Goal: Transaction & Acquisition: Purchase product/service

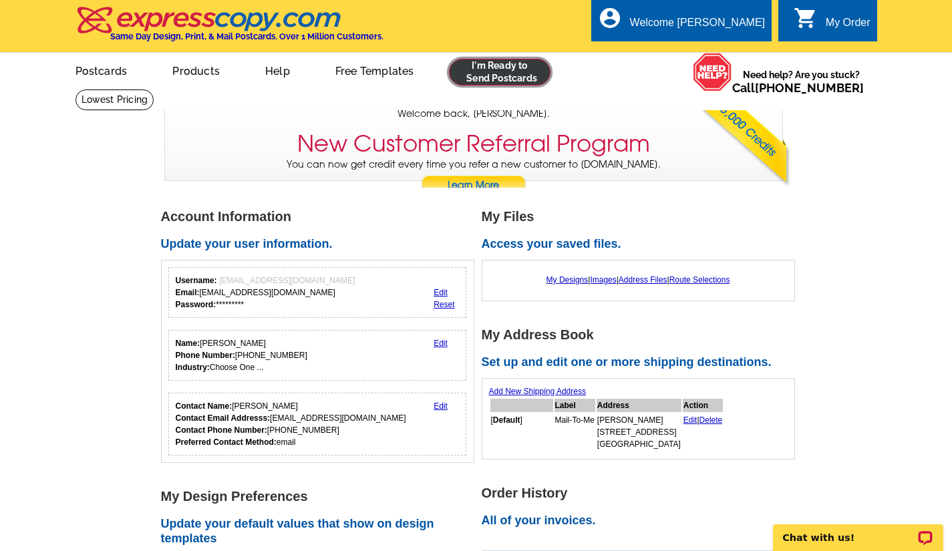
click at [510, 73] on link at bounding box center [500, 72] width 102 height 27
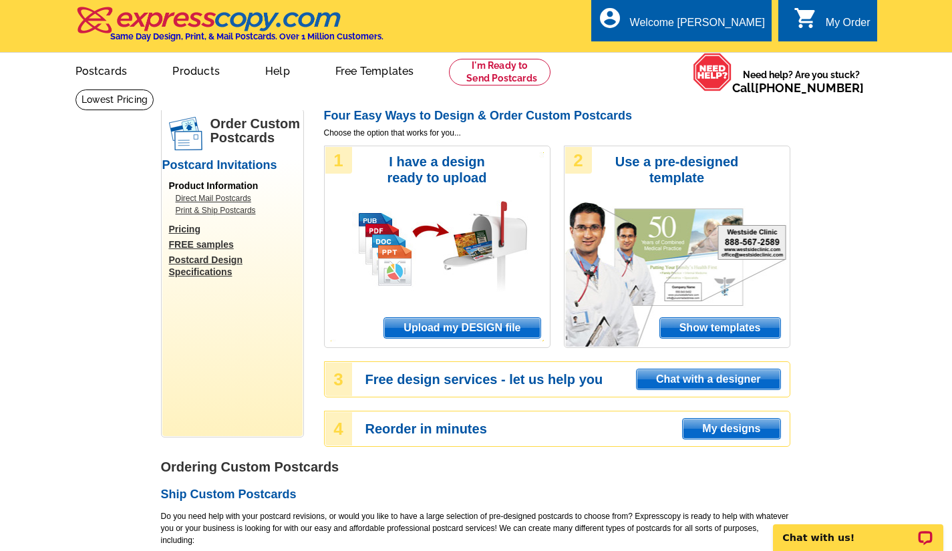
click at [698, 327] on span "Show templates" at bounding box center [720, 328] width 120 height 20
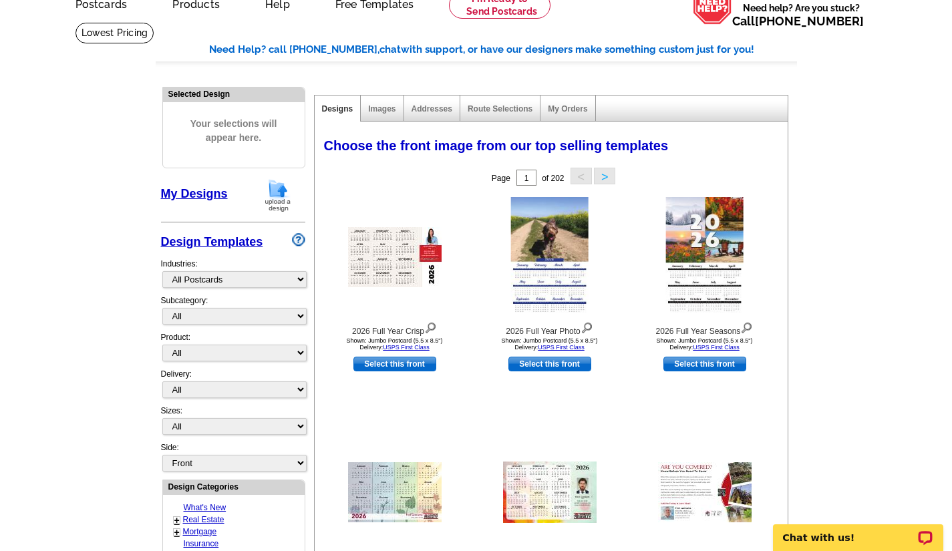
scroll to position [134, 0]
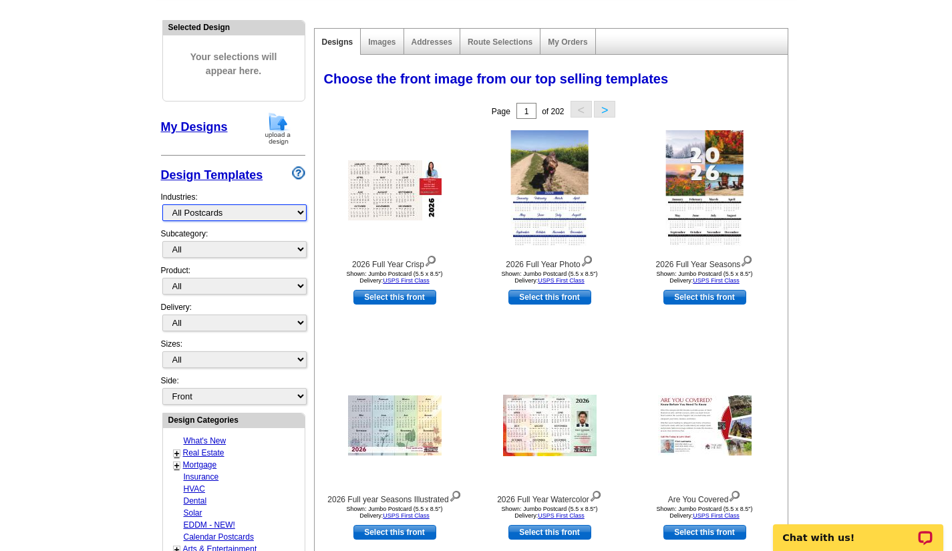
click at [302, 216] on select "What's New Real Estate Mortgage Insurance HVAC Dental Solar EDDM - NEW! Calenda…" at bounding box center [234, 212] width 144 height 17
select select "785"
click at [162, 206] on select "What's New Real Estate Mortgage Insurance HVAC Dental Solar EDDM - NEW! Calenda…" at bounding box center [234, 212] width 144 height 17
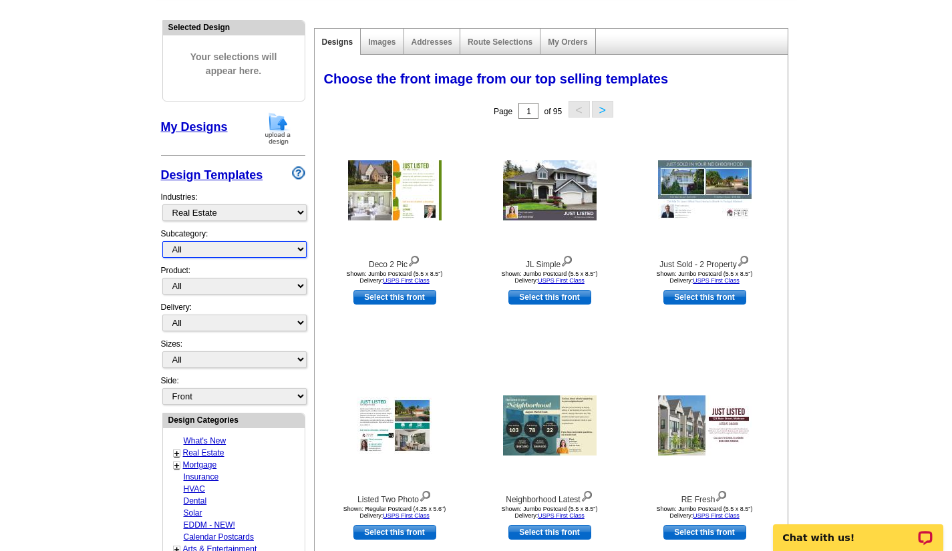
click at [239, 249] on select "All RE/MAX® Referrals Keller Williams® Berkshire Hathaway Home Services Century…" at bounding box center [234, 249] width 144 height 17
click at [94, 295] on main "Need Help? call 800-260-5887, chat with support, or have our designers make som…" at bounding box center [476, 452] width 952 height 994
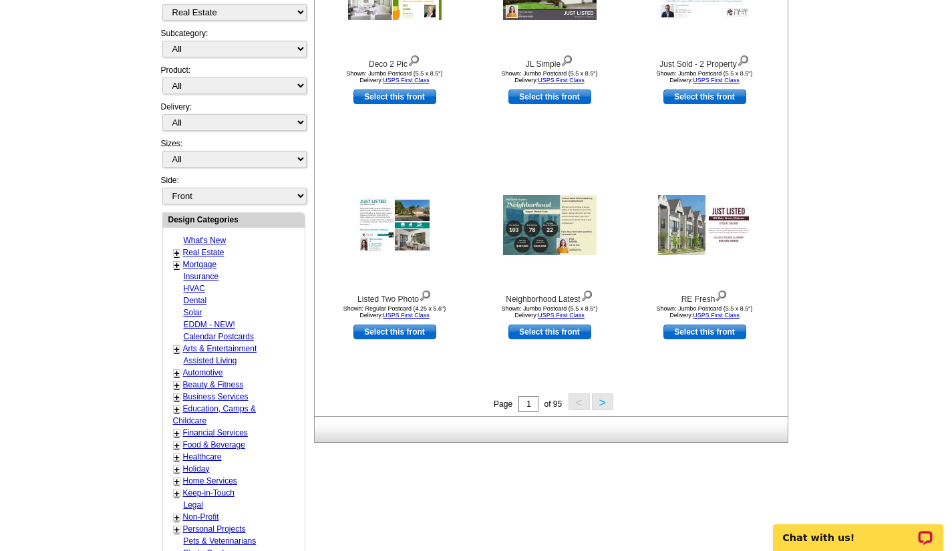
scroll to position [401, 0]
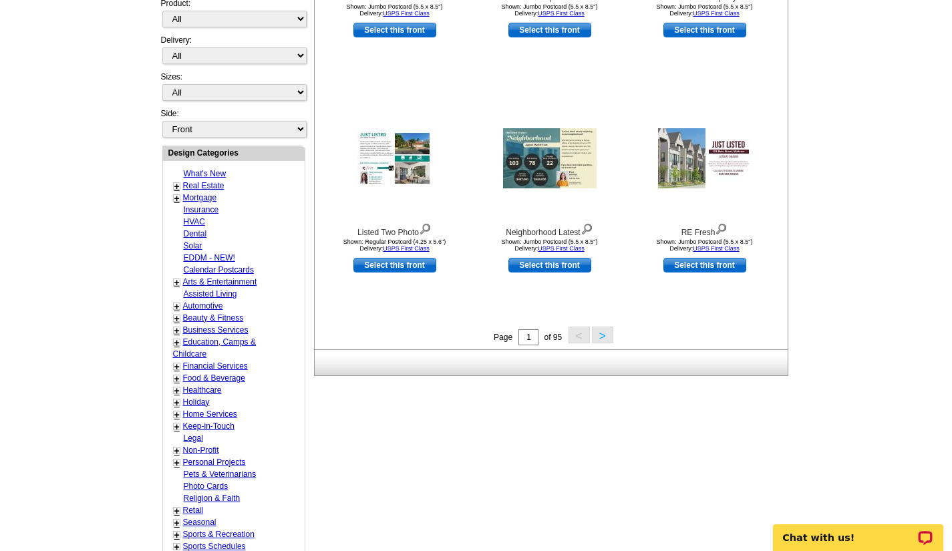
click at [178, 186] on link "+" at bounding box center [176, 186] width 5 height 11
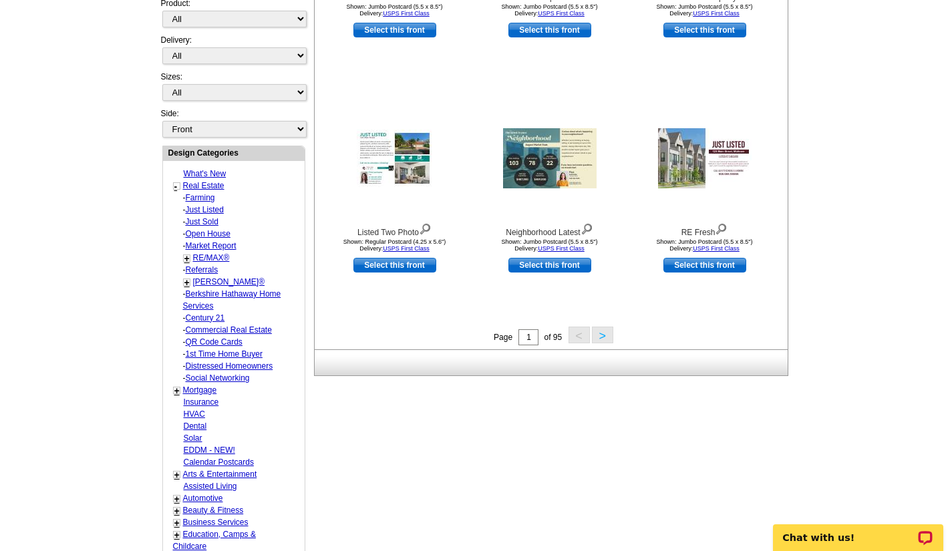
click at [197, 198] on link "Farming" at bounding box center [200, 197] width 29 height 9
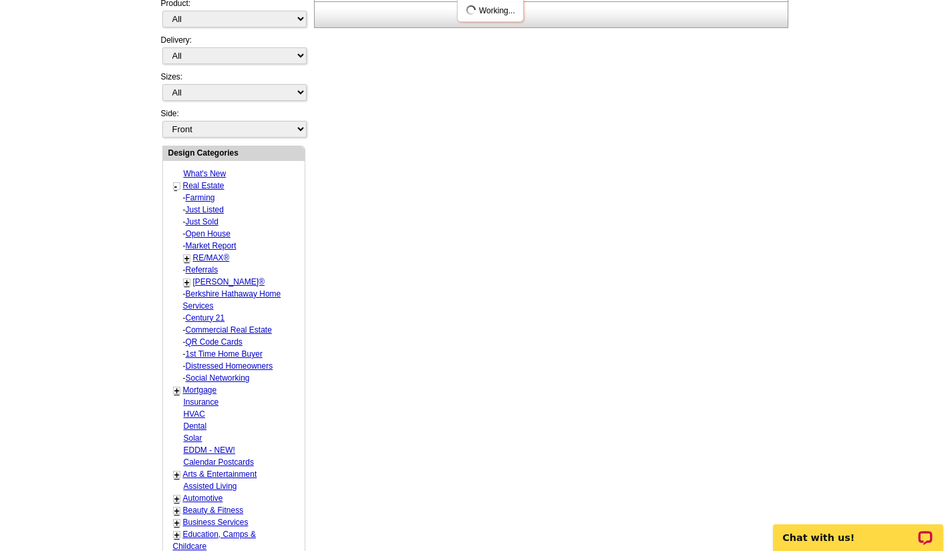
select select "1208"
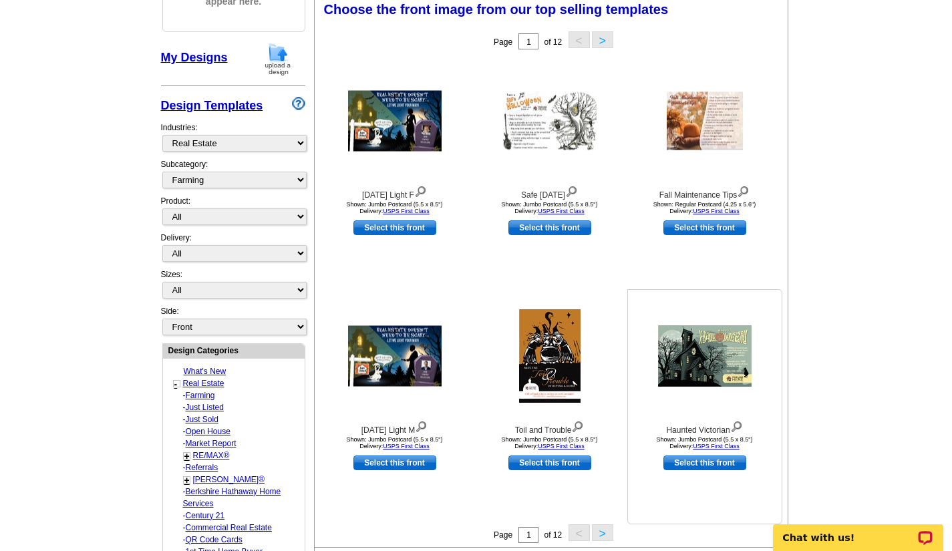
scroll to position [198, 0]
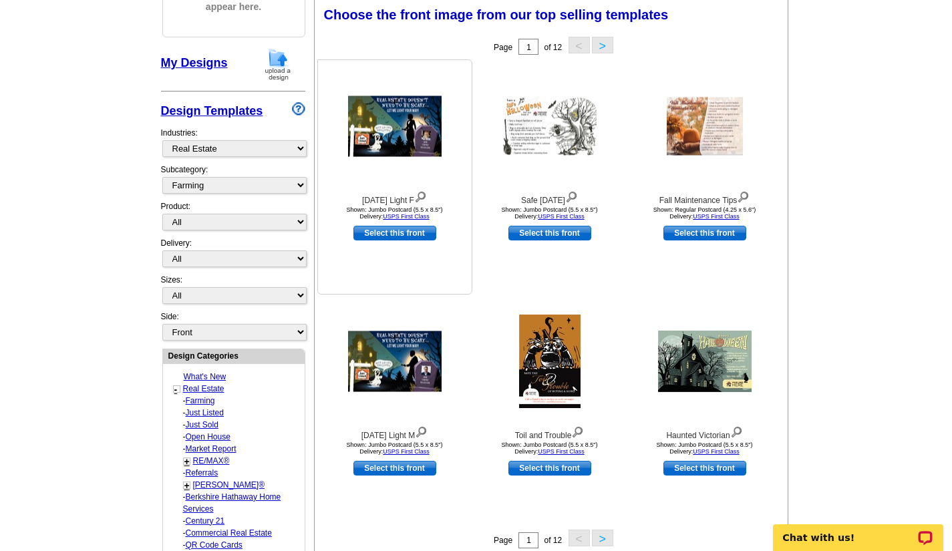
click at [392, 136] on img at bounding box center [395, 126] width 94 height 61
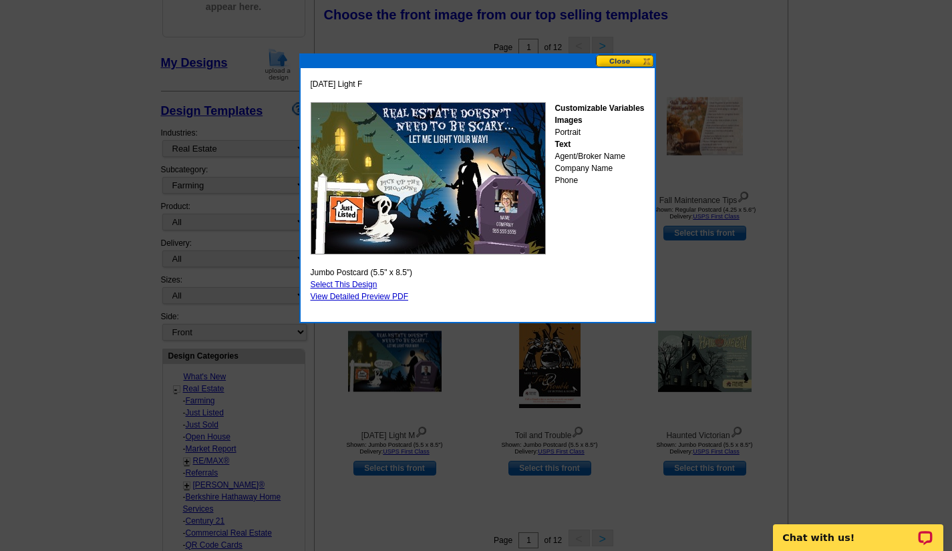
click at [625, 61] on button at bounding box center [625, 61] width 59 height 13
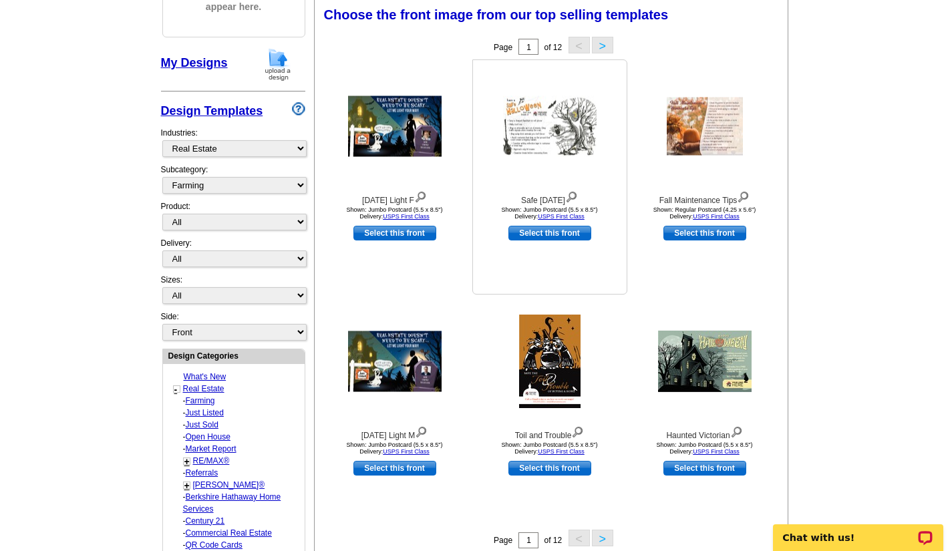
click at [555, 132] on img at bounding box center [550, 126] width 94 height 61
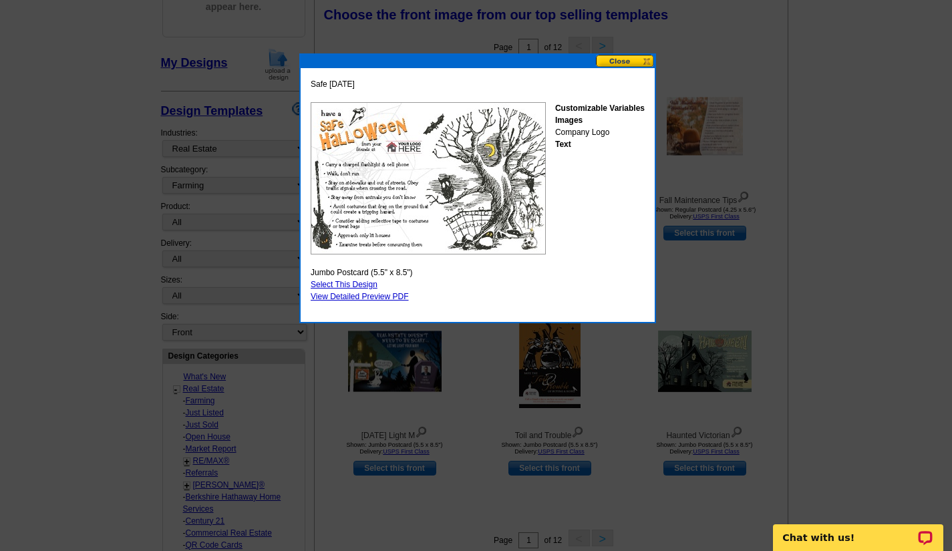
click at [626, 63] on button at bounding box center [625, 61] width 59 height 13
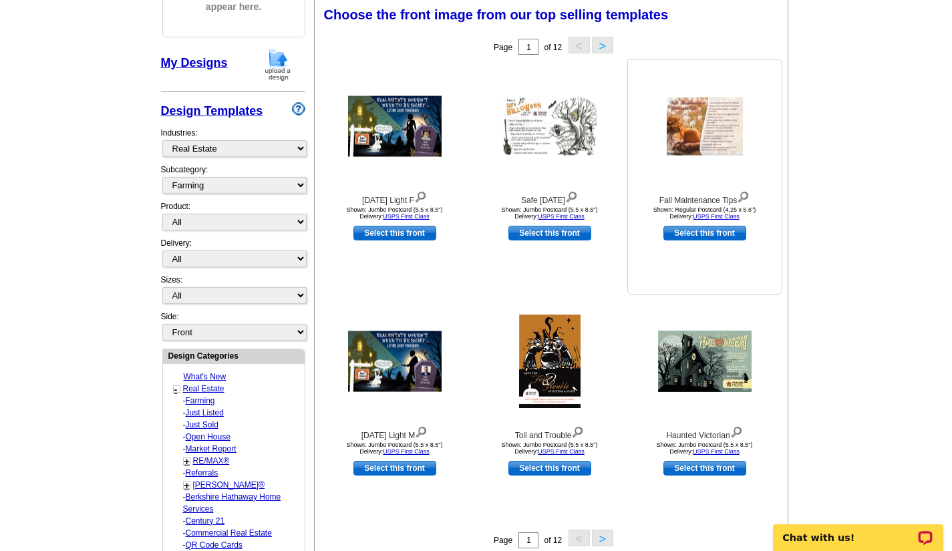
click at [694, 132] on img at bounding box center [705, 127] width 76 height 58
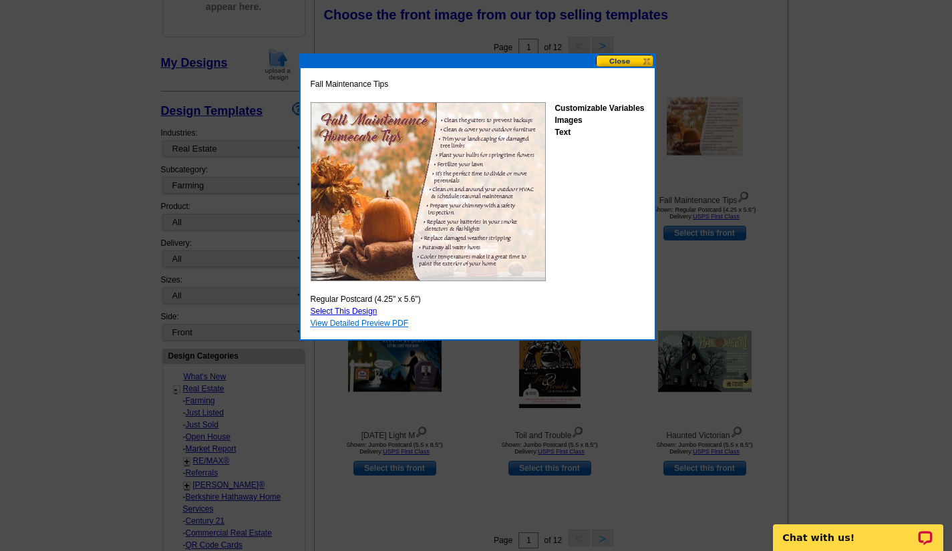
click at [343, 322] on link "View Detailed Preview PDF" at bounding box center [360, 323] width 98 height 9
click at [628, 58] on button at bounding box center [625, 61] width 59 height 13
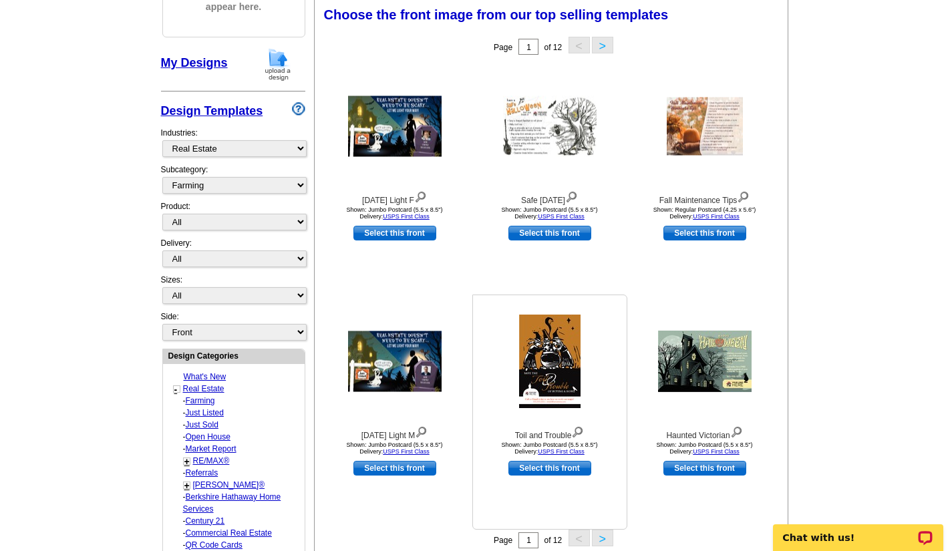
click at [558, 355] on img at bounding box center [549, 362] width 61 height 94
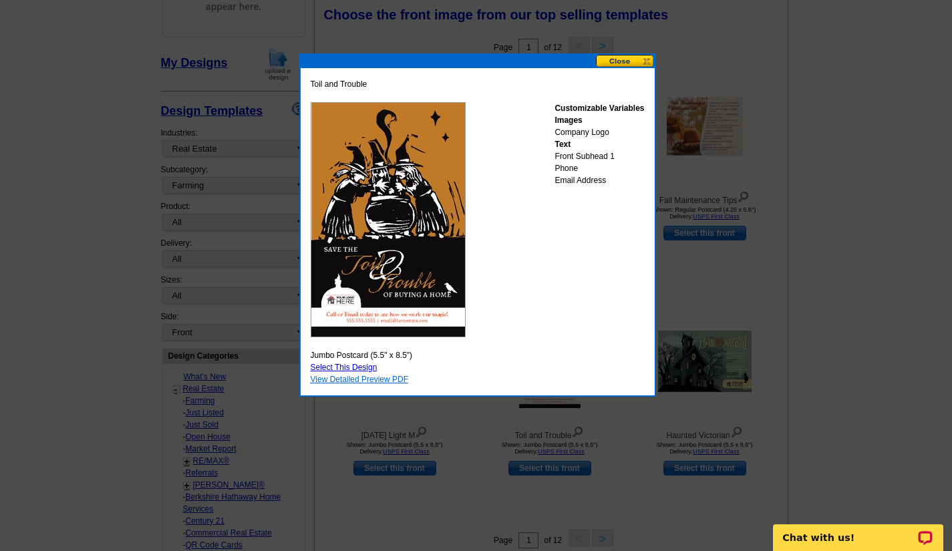
click at [364, 381] on link "View Detailed Preview PDF" at bounding box center [360, 379] width 98 height 9
click at [628, 57] on button at bounding box center [625, 61] width 59 height 13
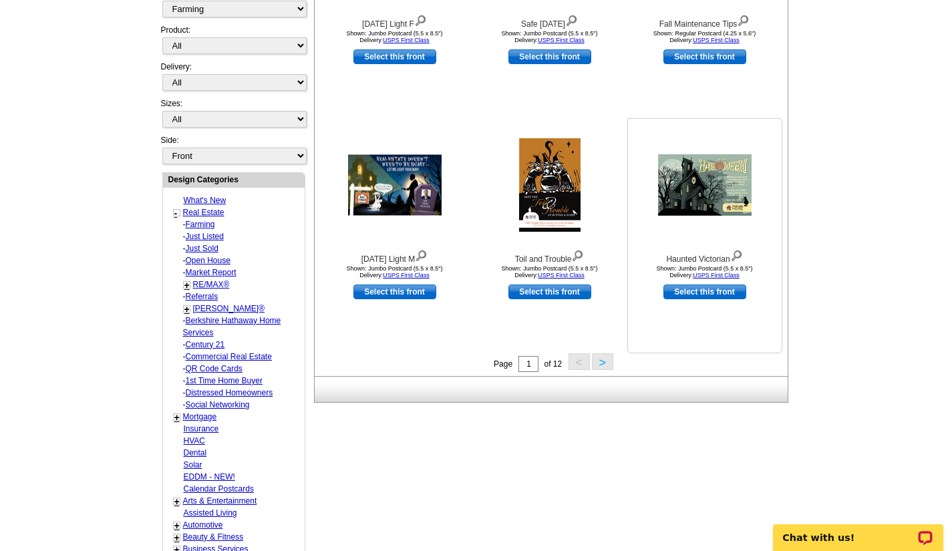
scroll to position [398, 0]
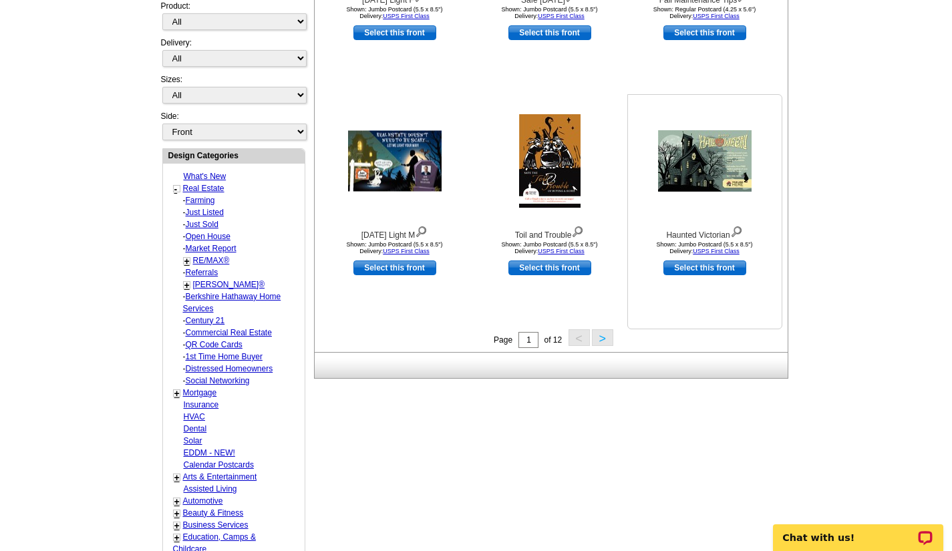
click at [708, 167] on img at bounding box center [705, 160] width 94 height 61
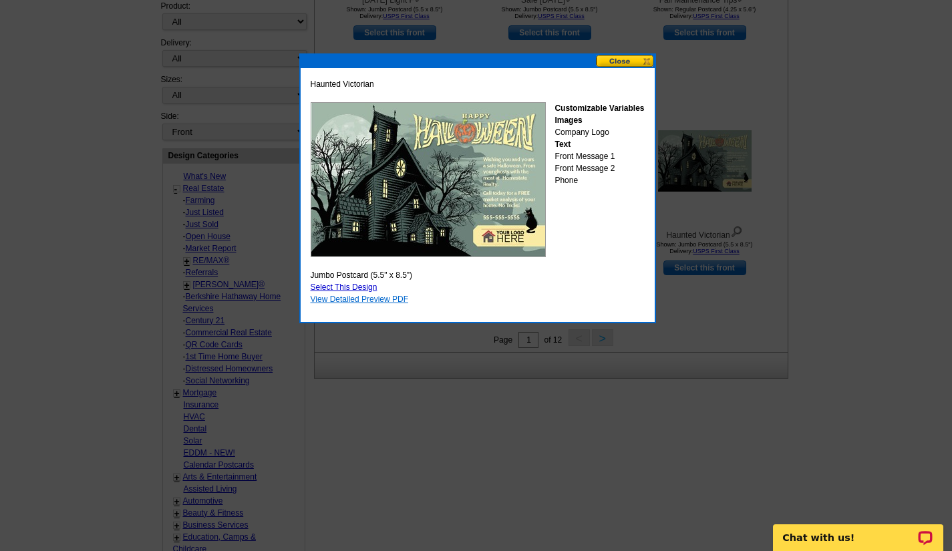
click at [367, 299] on link "View Detailed Preview PDF" at bounding box center [360, 299] width 98 height 9
click at [623, 61] on button at bounding box center [625, 61] width 59 height 13
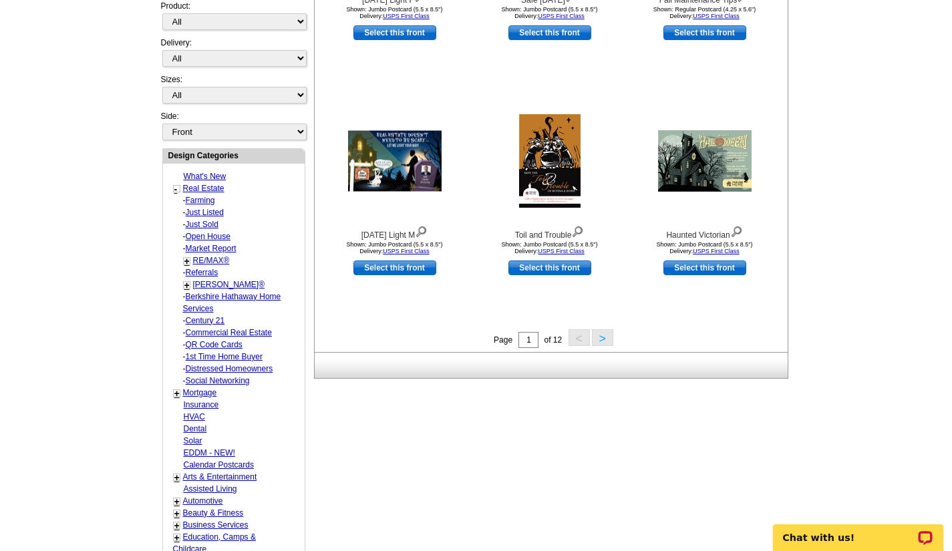
click at [605, 336] on button ">" at bounding box center [602, 337] width 21 height 17
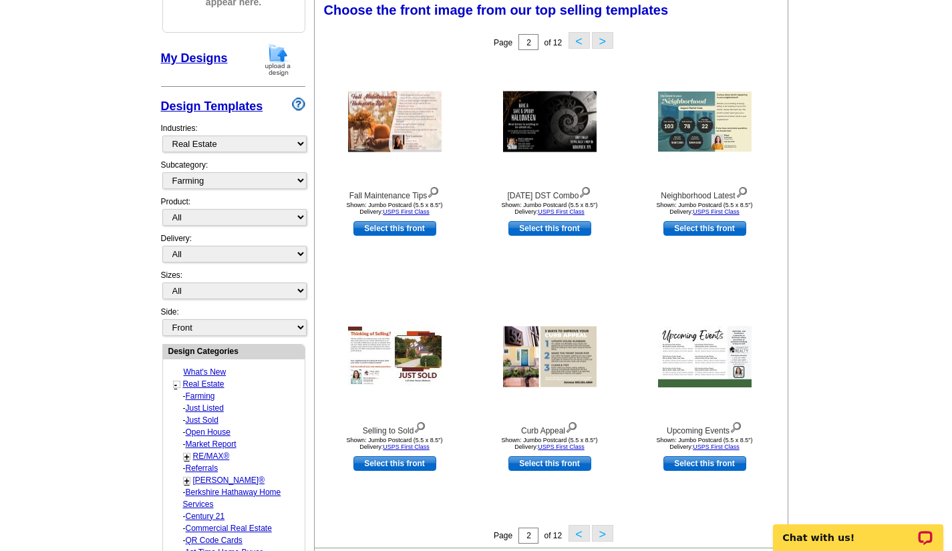
scroll to position [198, 0]
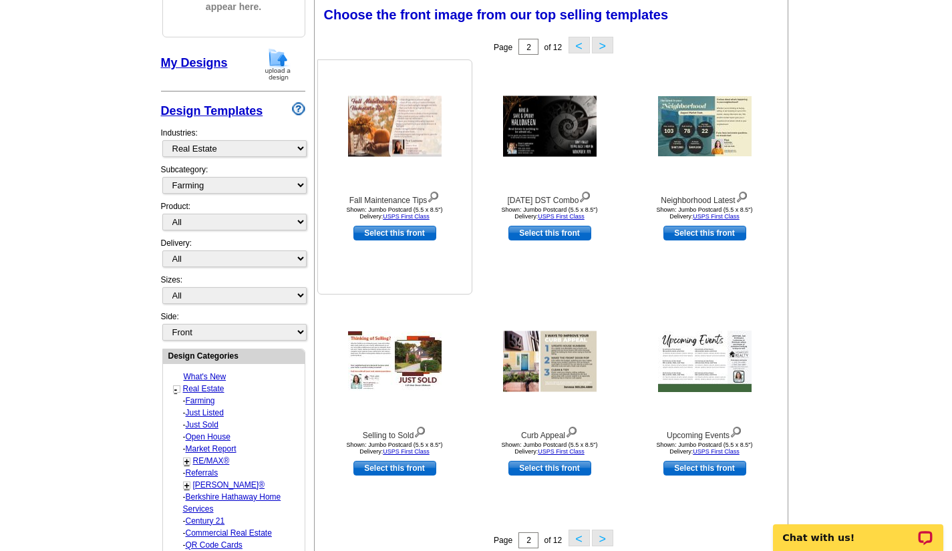
click at [392, 150] on img at bounding box center [395, 126] width 94 height 61
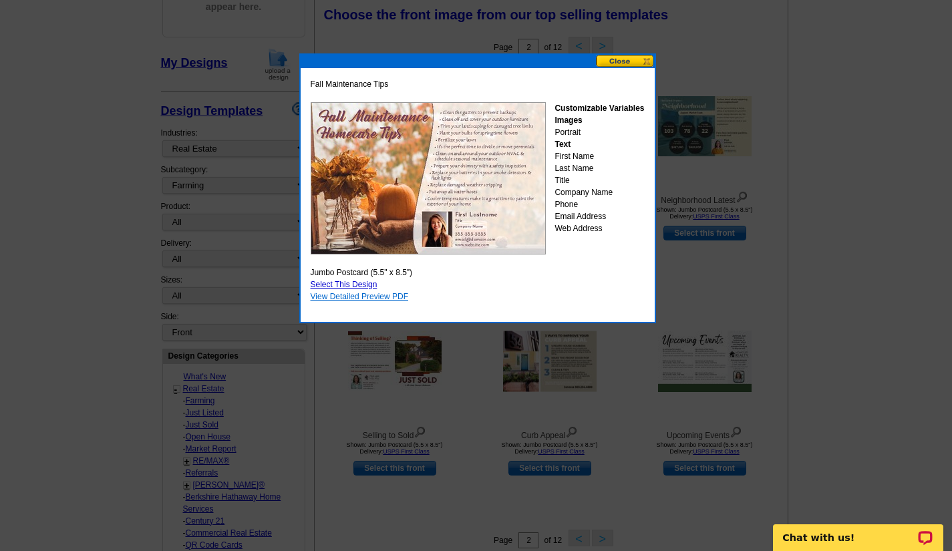
click at [373, 299] on link "View Detailed Preview PDF" at bounding box center [360, 296] width 98 height 9
